Goal: Find specific fact

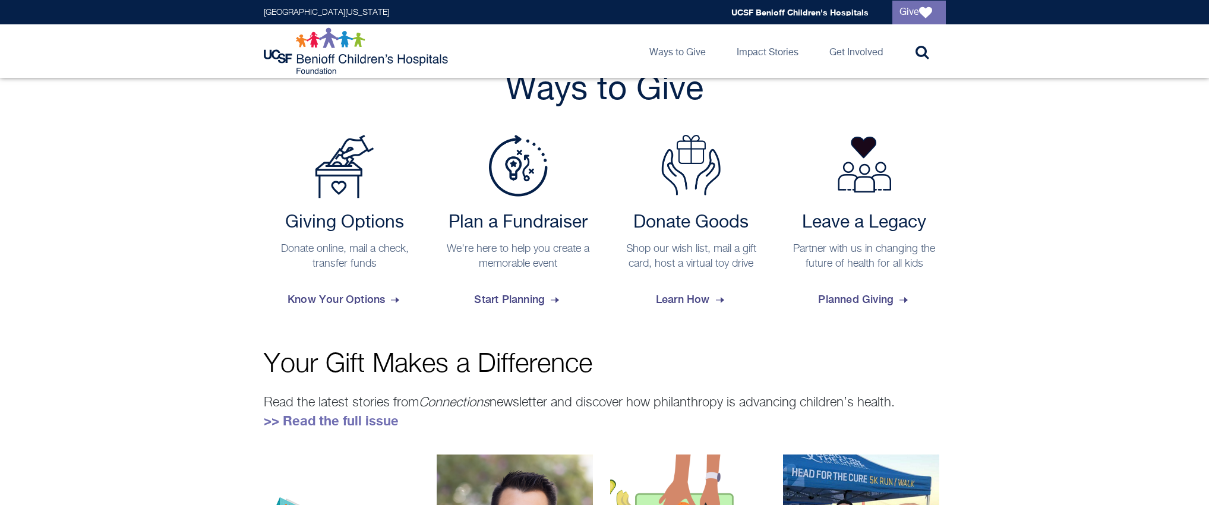
scroll to position [450, 0]
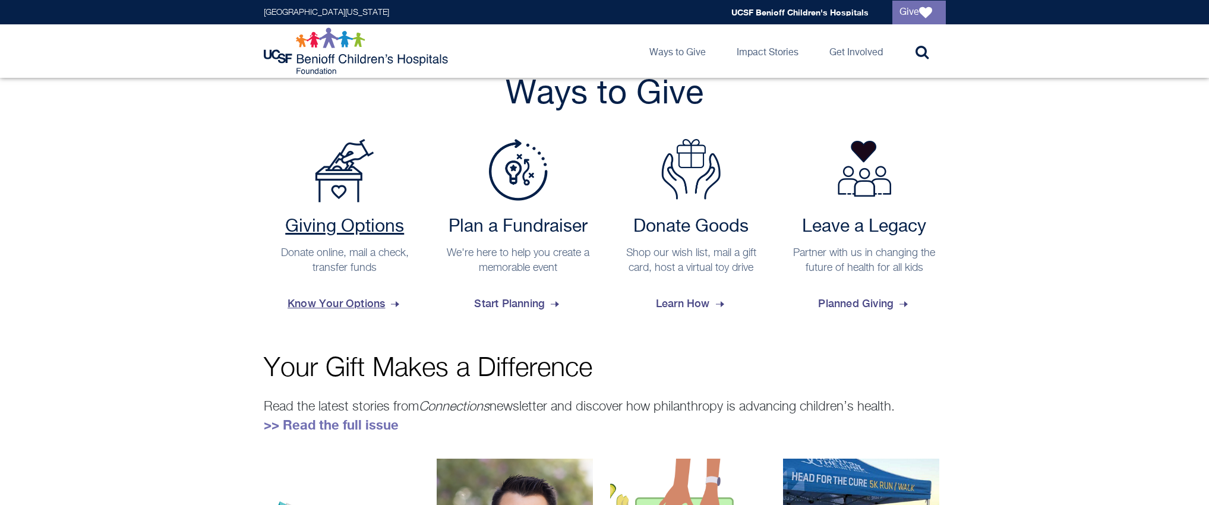
click at [362, 303] on span "Know Your Options" at bounding box center [344, 303] width 114 height 32
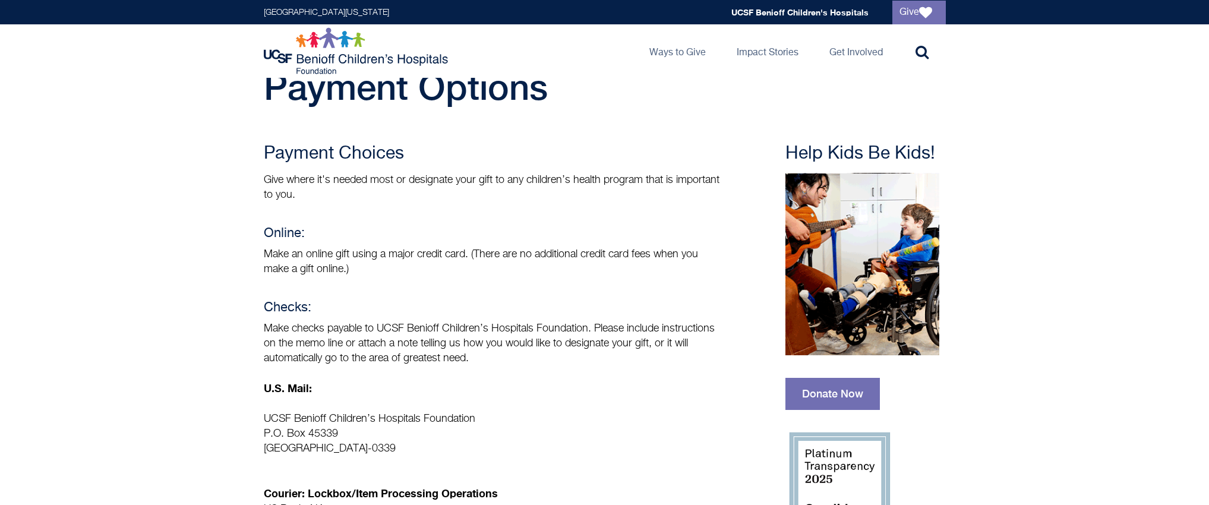
scroll to position [66, 0]
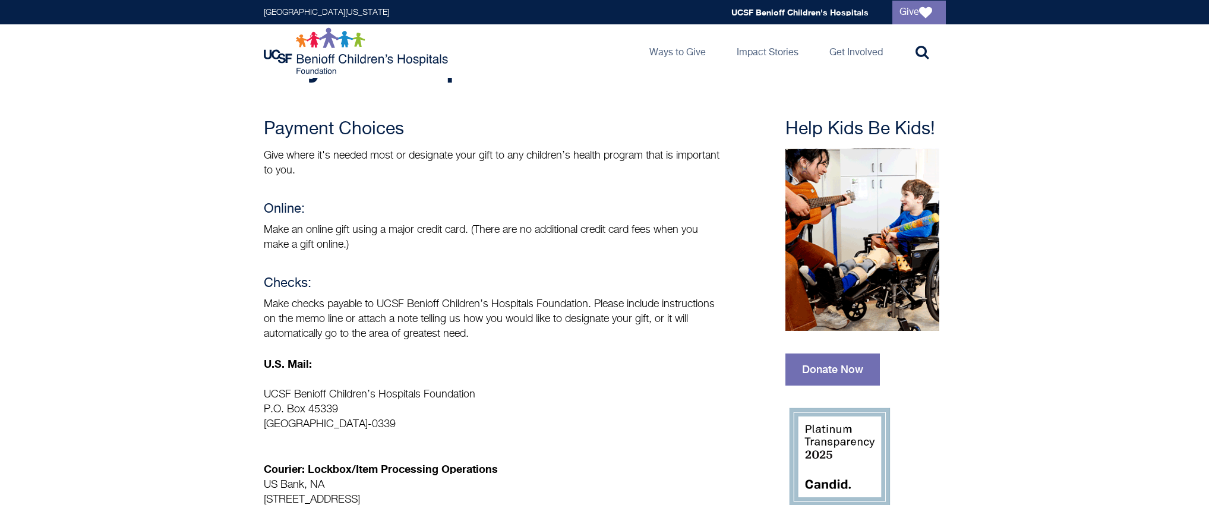
drag, startPoint x: 417, startPoint y: 425, endPoint x: 261, endPoint y: 398, distance: 158.5
copy p "UCSF Benioff Children’s Hospitals Foundation P.O. [GEOGRAPHIC_DATA]-0339"
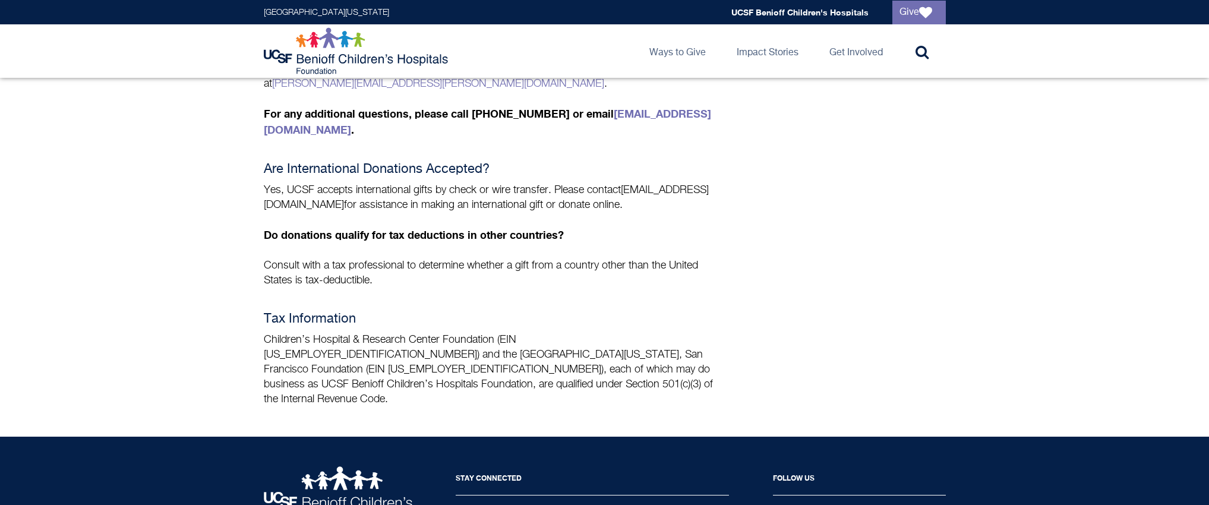
scroll to position [852, 0]
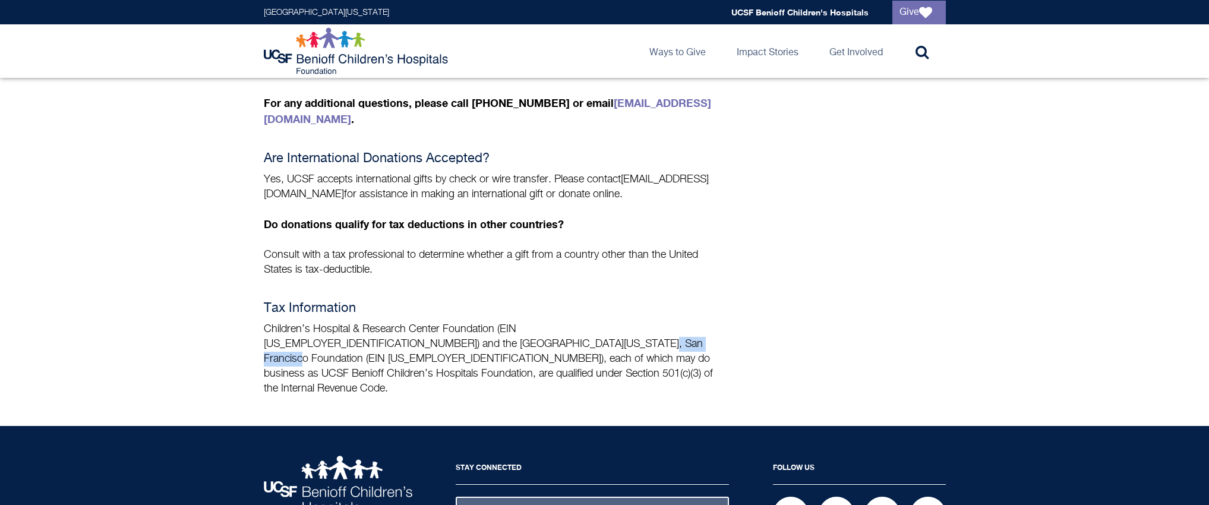
drag, startPoint x: 437, startPoint y: 313, endPoint x: 513, endPoint y: 311, distance: 76.1
click at [513, 322] on p "Children’s Hospital & Research Center Foundation (EIN [US_EMPLOYER_IDENTIFICATI…" at bounding box center [492, 359] width 457 height 74
copy p "EIN [US_EMPLOYER_IDENTIFICATION_NUMBER]"
